Goal: Book appointment/travel/reservation

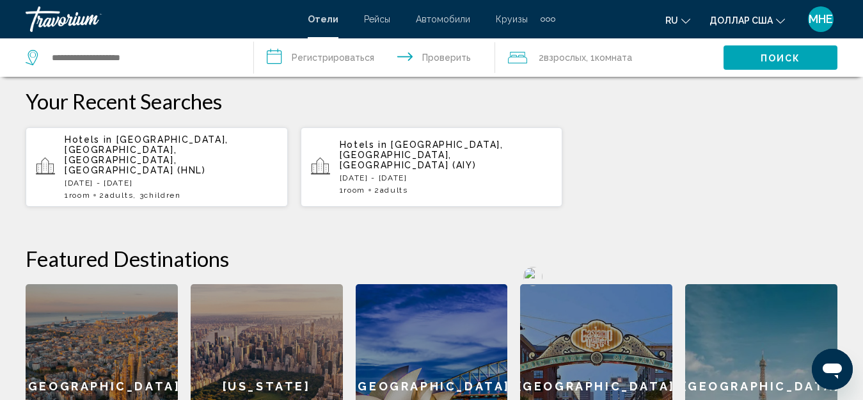
scroll to position [512, 0]
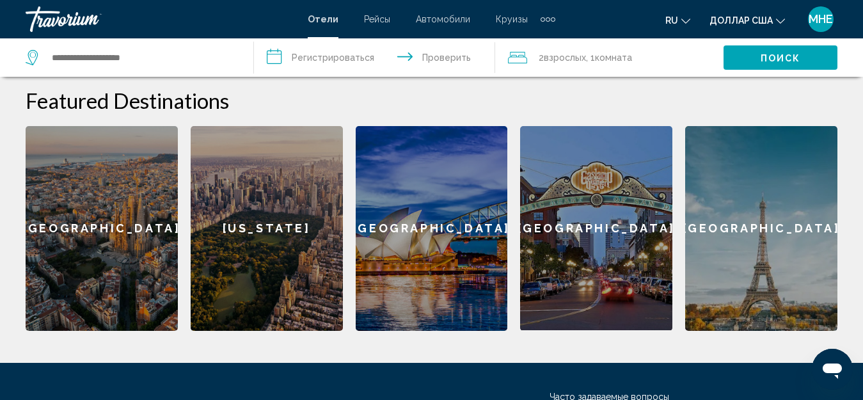
click at [594, 239] on div "[GEOGRAPHIC_DATA]" at bounding box center [596, 228] width 152 height 204
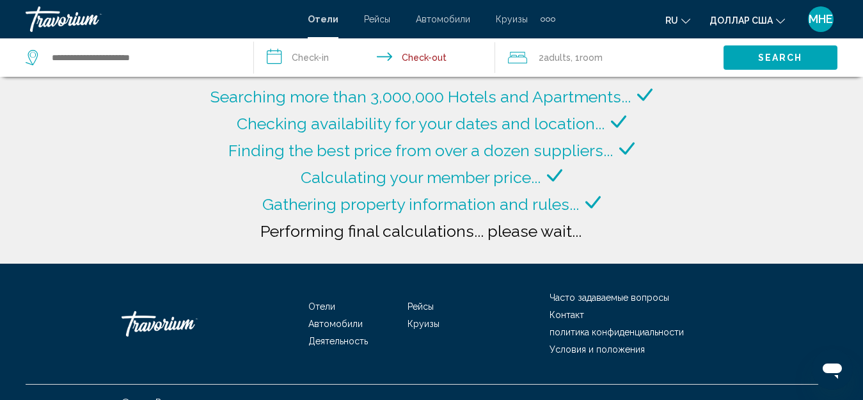
type input "**********"
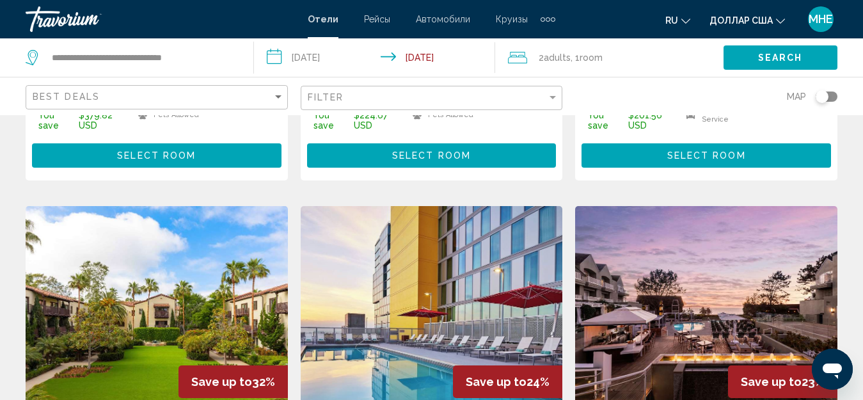
scroll to position [448, 0]
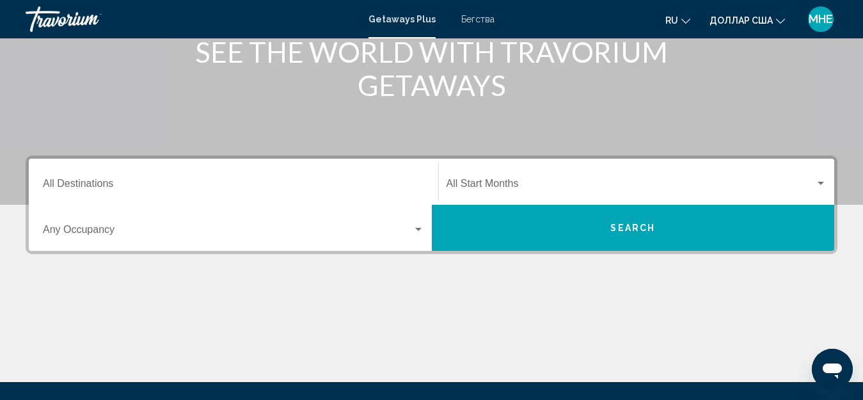
scroll to position [192, 0]
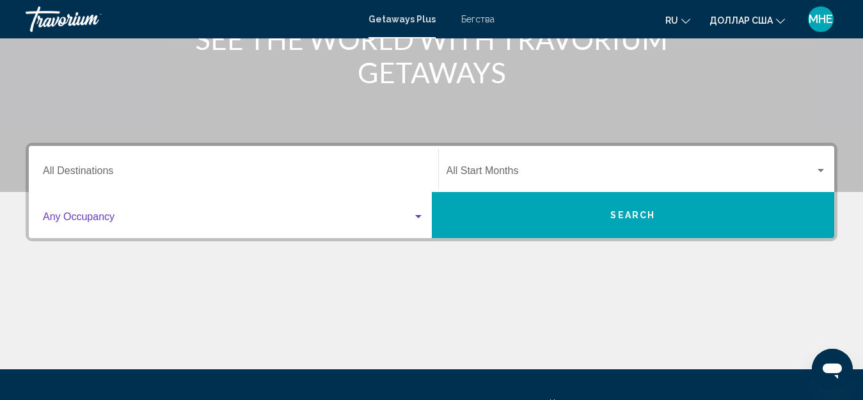
click at [419, 217] on div "Виджет поиска" at bounding box center [418, 216] width 6 height 3
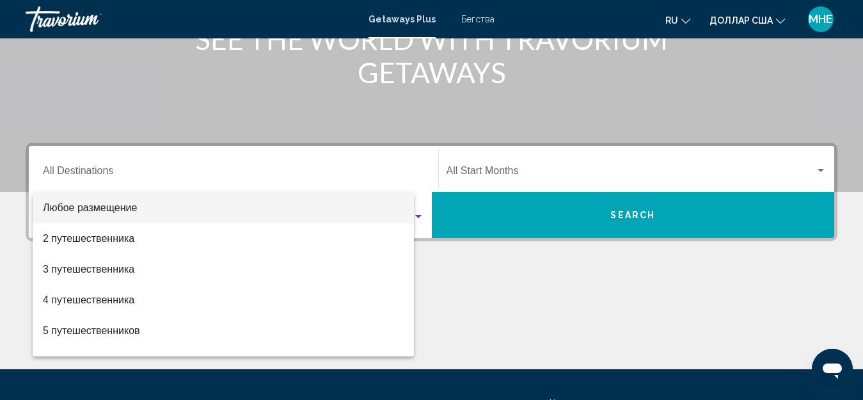
scroll to position [293, 0]
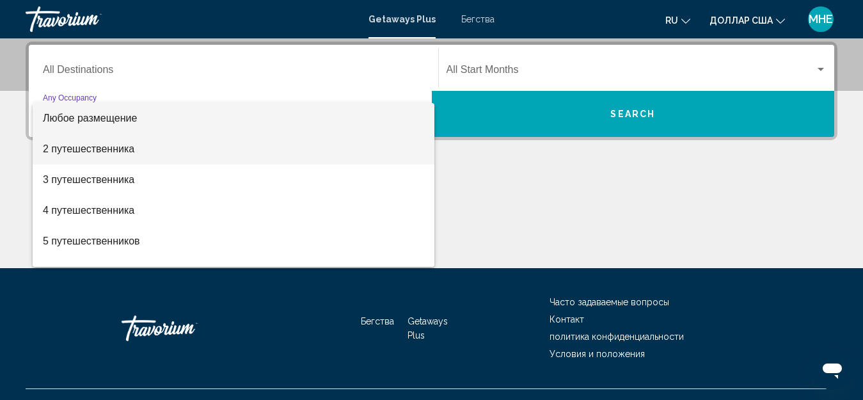
click at [89, 149] on font "2 путешественника" at bounding box center [89, 148] width 92 height 11
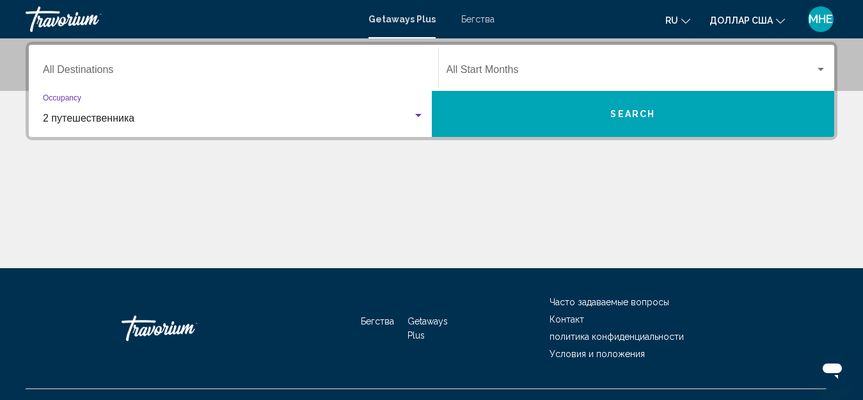
click at [820, 68] on div "Виджет поиска" at bounding box center [821, 69] width 6 height 3
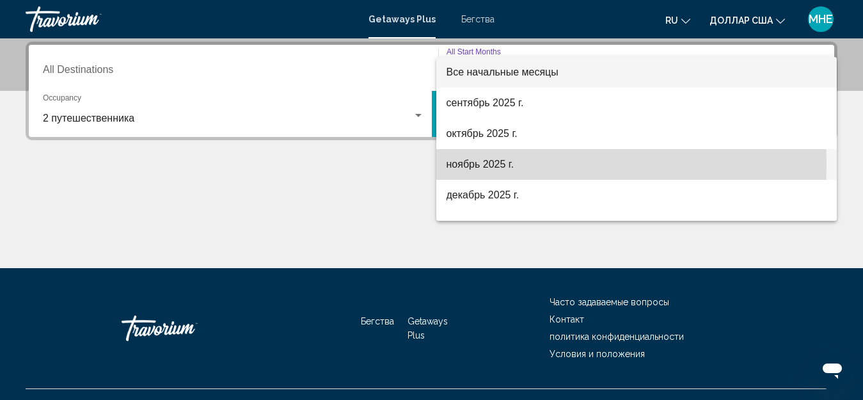
click at [476, 164] on font "ноябрь 2025 г." at bounding box center [481, 164] width 68 height 11
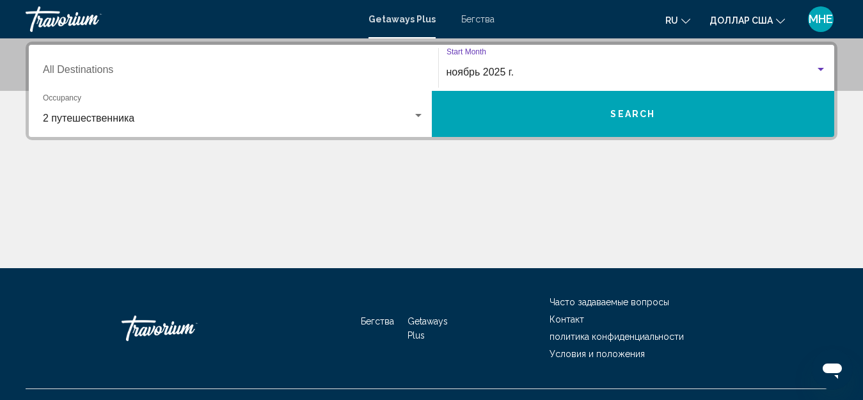
click at [511, 111] on button "Search" at bounding box center [633, 114] width 403 height 46
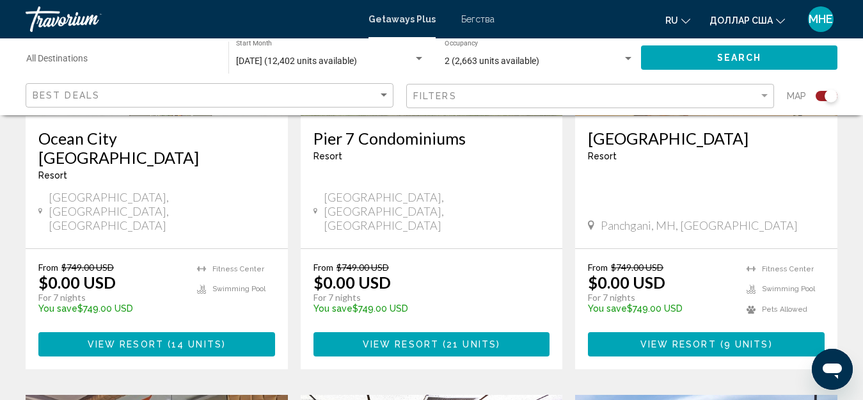
scroll to position [1152, 0]
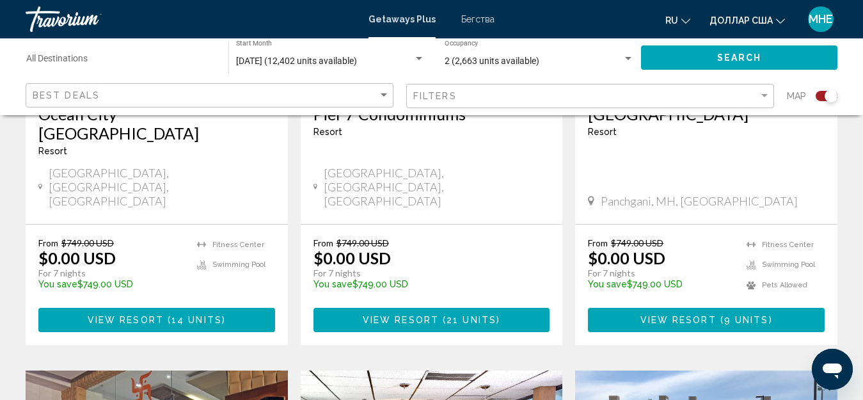
click at [761, 194] on div "Panchgani, MH, India" at bounding box center [706, 201] width 237 height 14
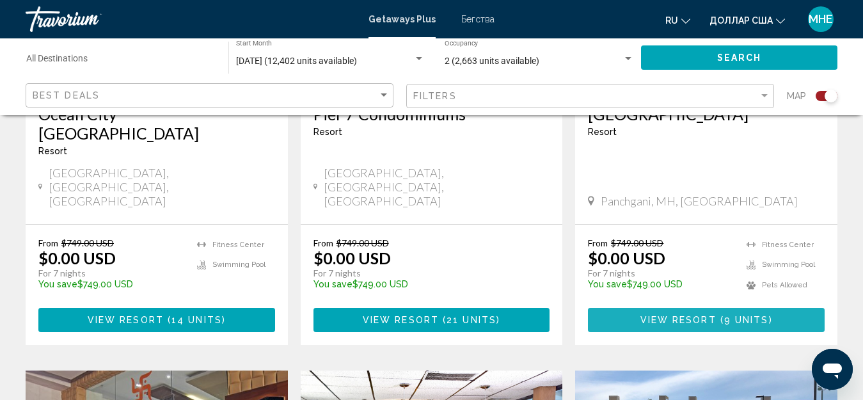
click at [697, 315] on span "View Resort" at bounding box center [679, 320] width 76 height 10
